Goal: Obtain resource: Obtain resource

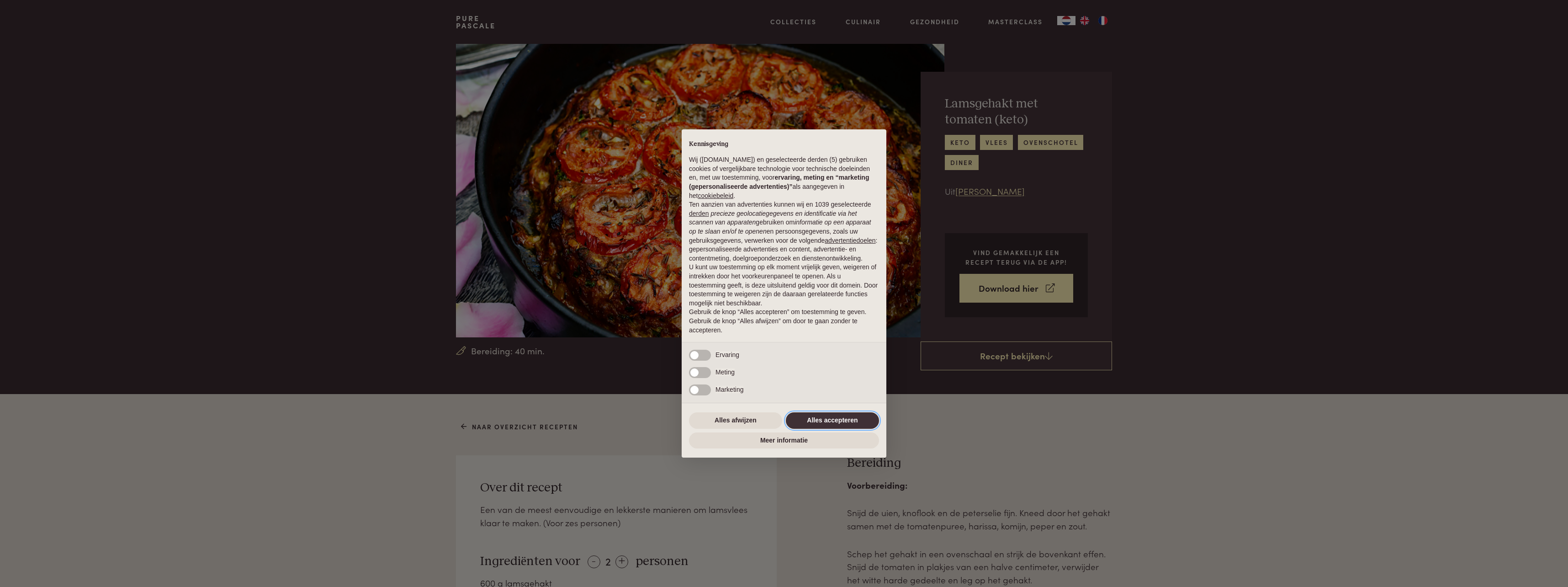
click at [834, 419] on button "Alles accepteren" at bounding box center [833, 420] width 93 height 16
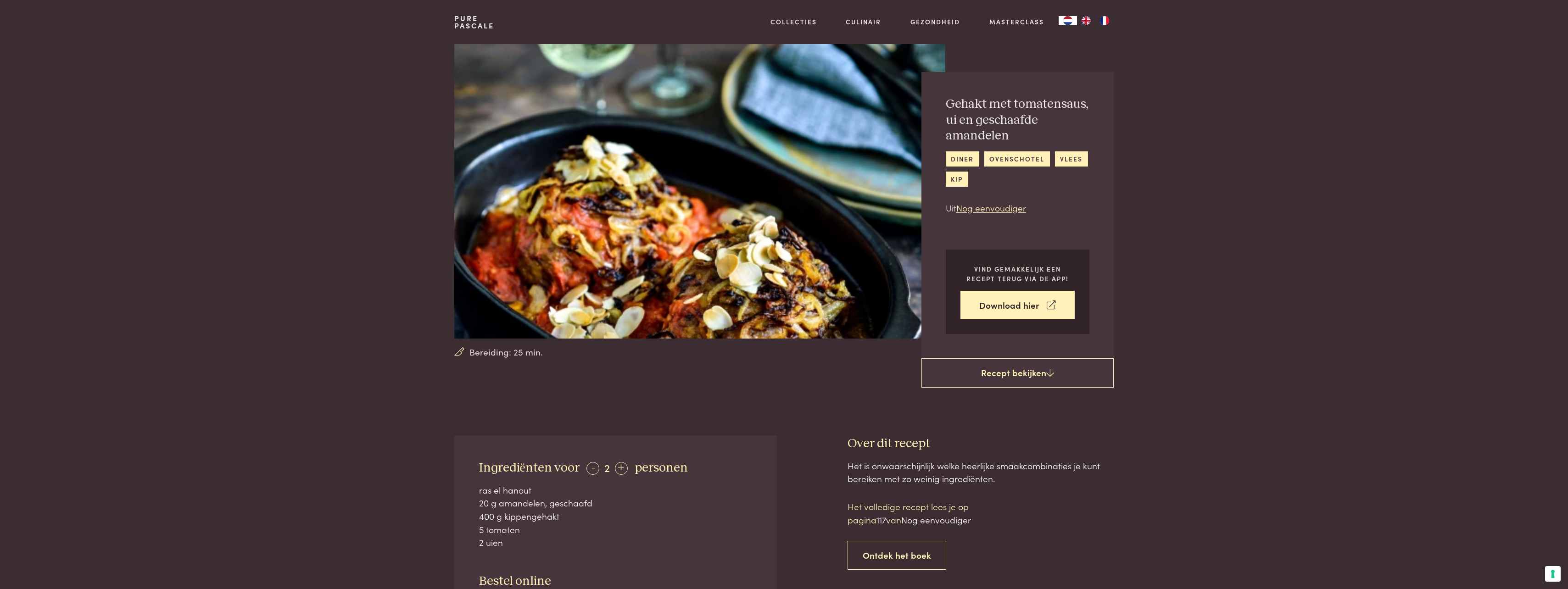
click at [484, 81] on img at bounding box center [700, 191] width 491 height 294
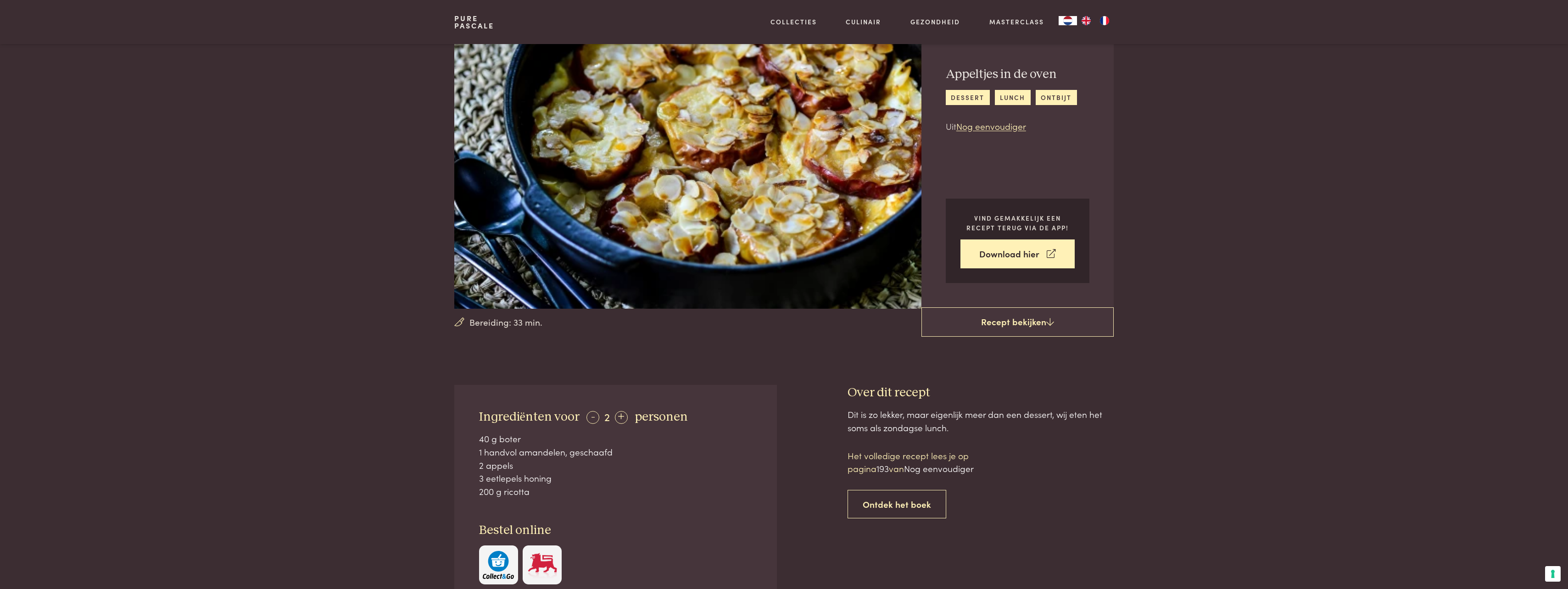
scroll to position [46, 0]
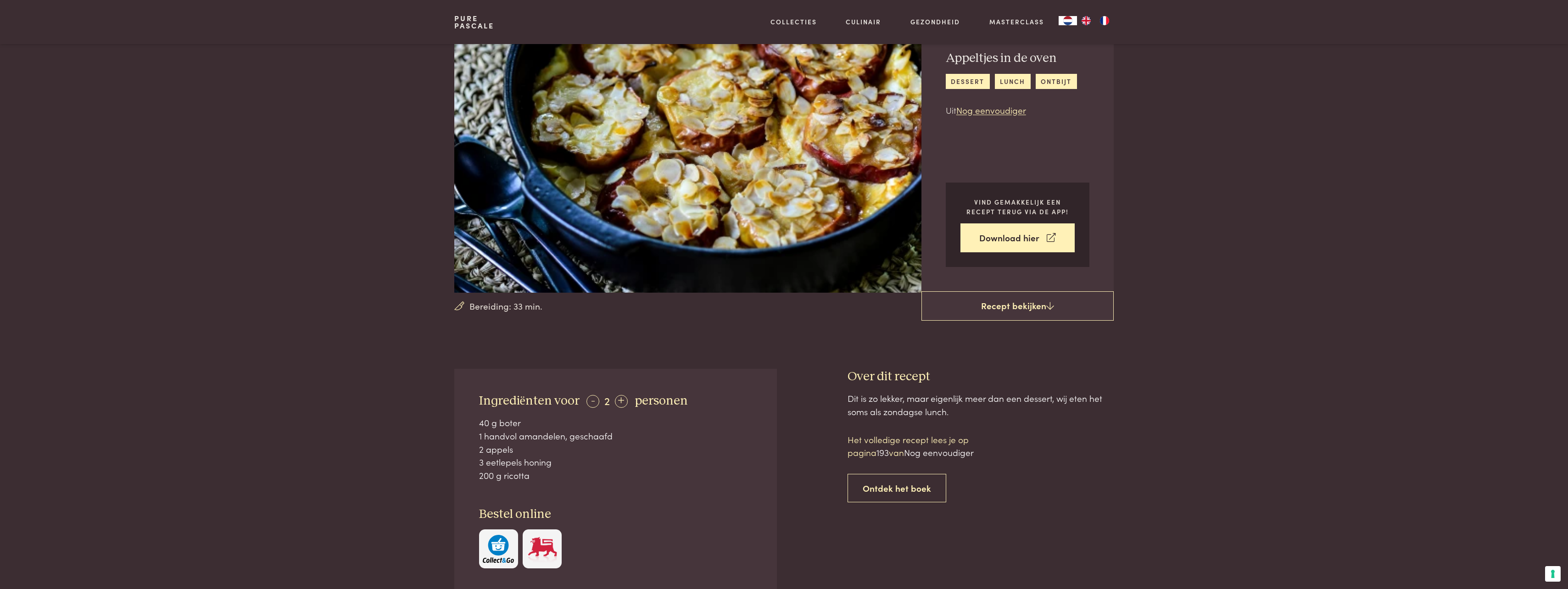
drag, startPoint x: 531, startPoint y: 479, endPoint x: 477, endPoint y: 428, distance: 74.3
click at [477, 428] on div "Ingrediënten voor - 2 + personen 40 g boter 1 handvol amandelen, geschaafd 2 ap…" at bounding box center [615, 481] width 322 height 225
copy div "40 g boter 1 handvol amandelen, geschaafd 2 appels 3 eetlepels honing 200 g ric…"
